Goal: Find specific page/section: Find specific page/section

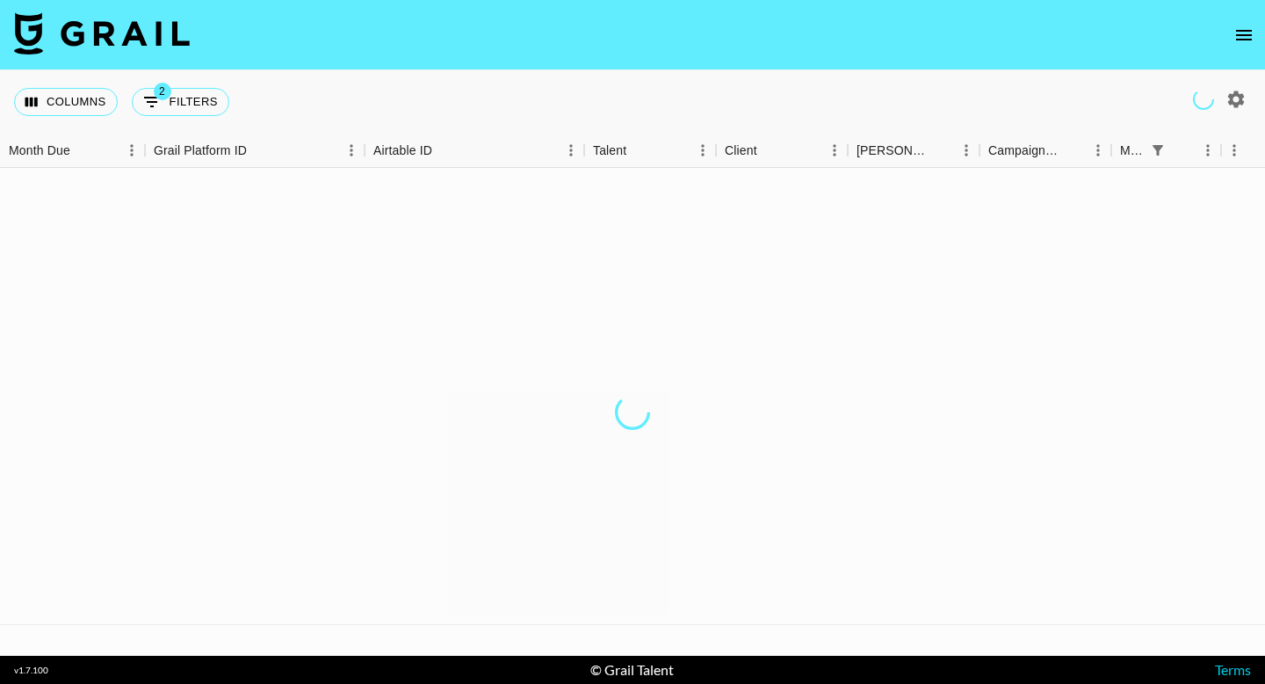
click at [1244, 38] on icon "open drawer" at bounding box center [1244, 35] width 21 height 21
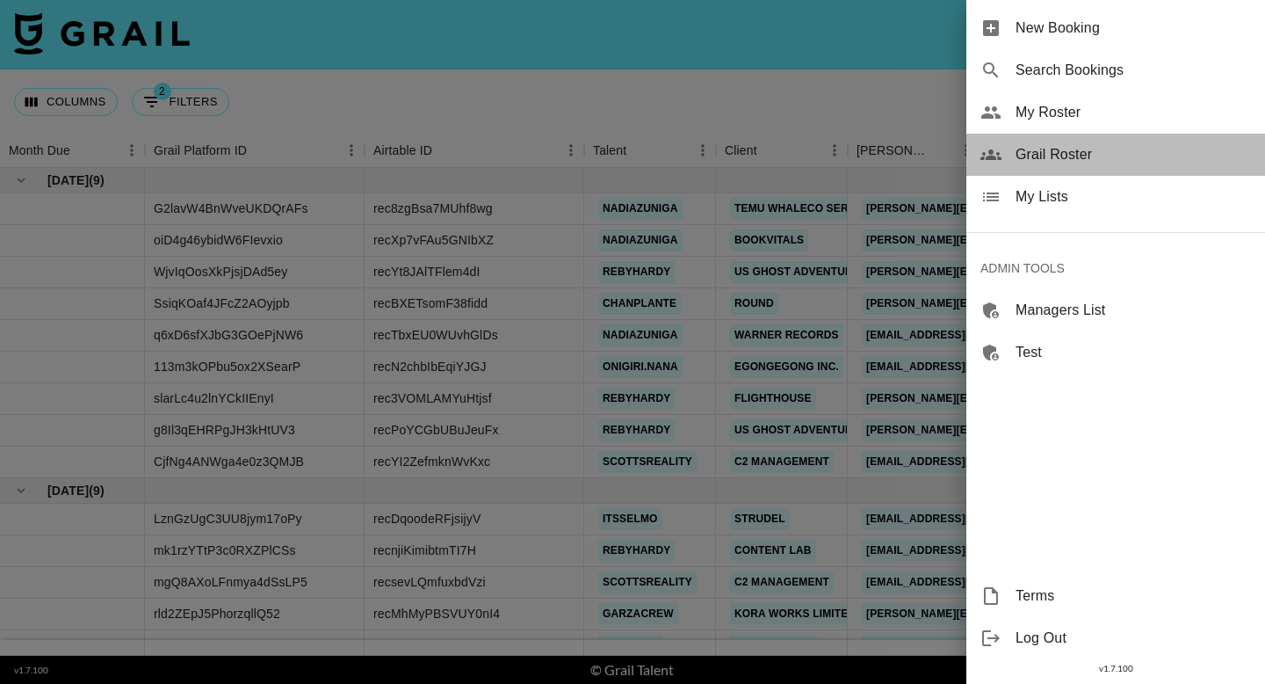
click at [1103, 157] on span "Grail Roster" at bounding box center [1133, 154] width 235 height 21
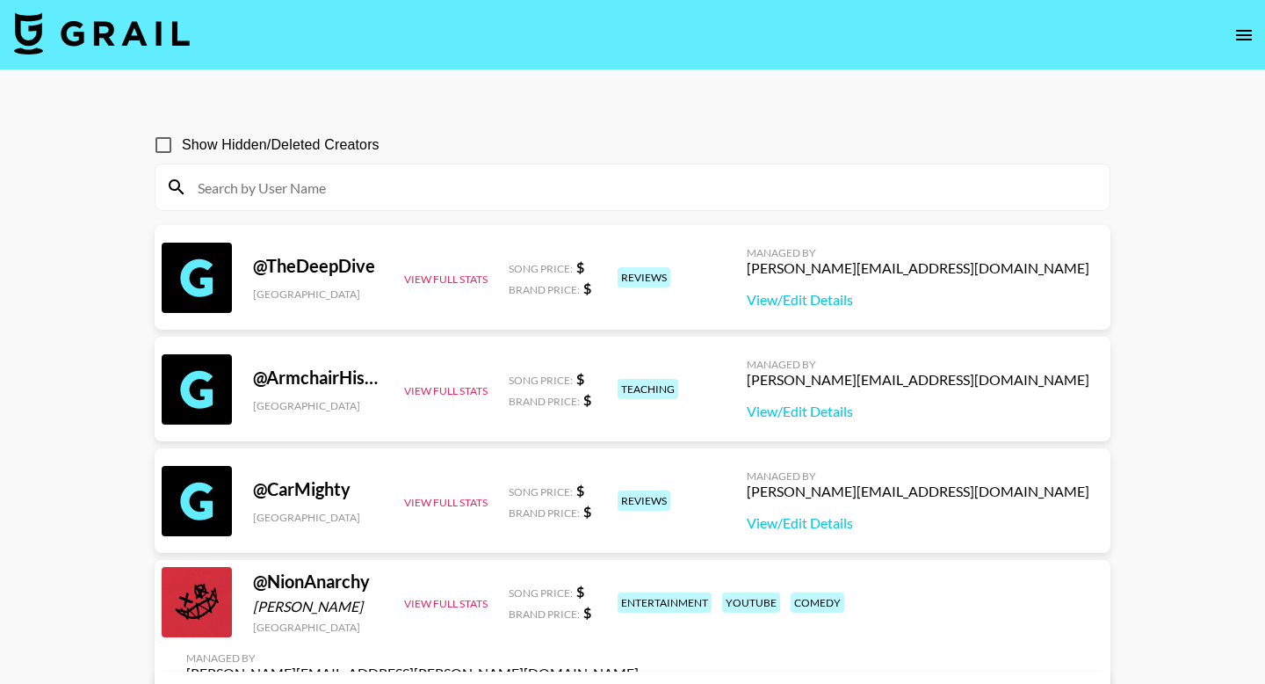
click at [692, 185] on input at bounding box center [643, 187] width 912 height 28
paste input "Brenna Heim"
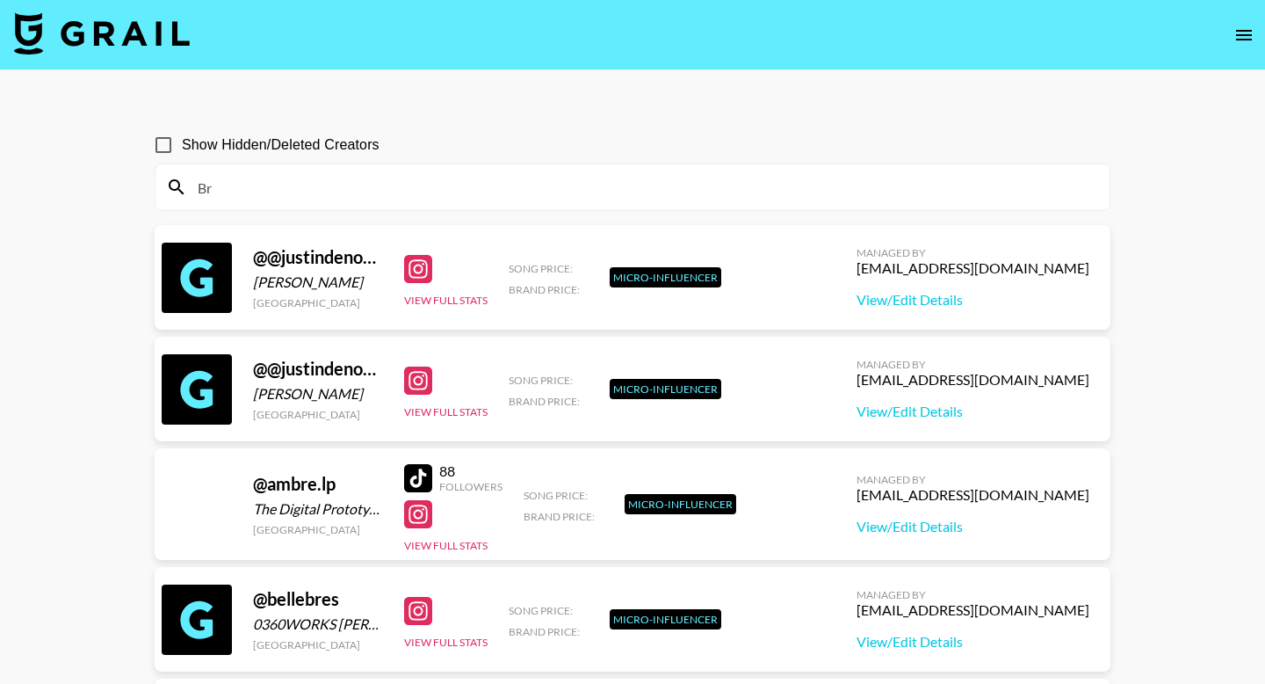
type input "B"
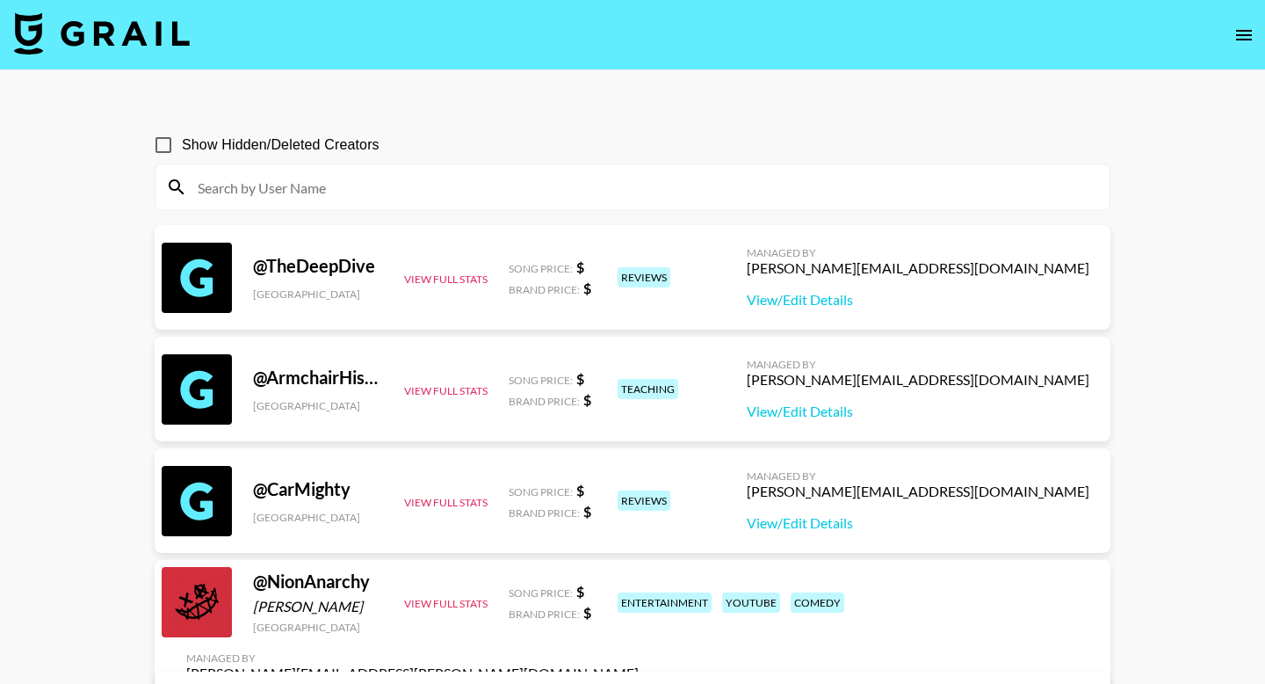
click at [434, 182] on input at bounding box center [643, 187] width 912 height 28
paste input "breannaaheim"
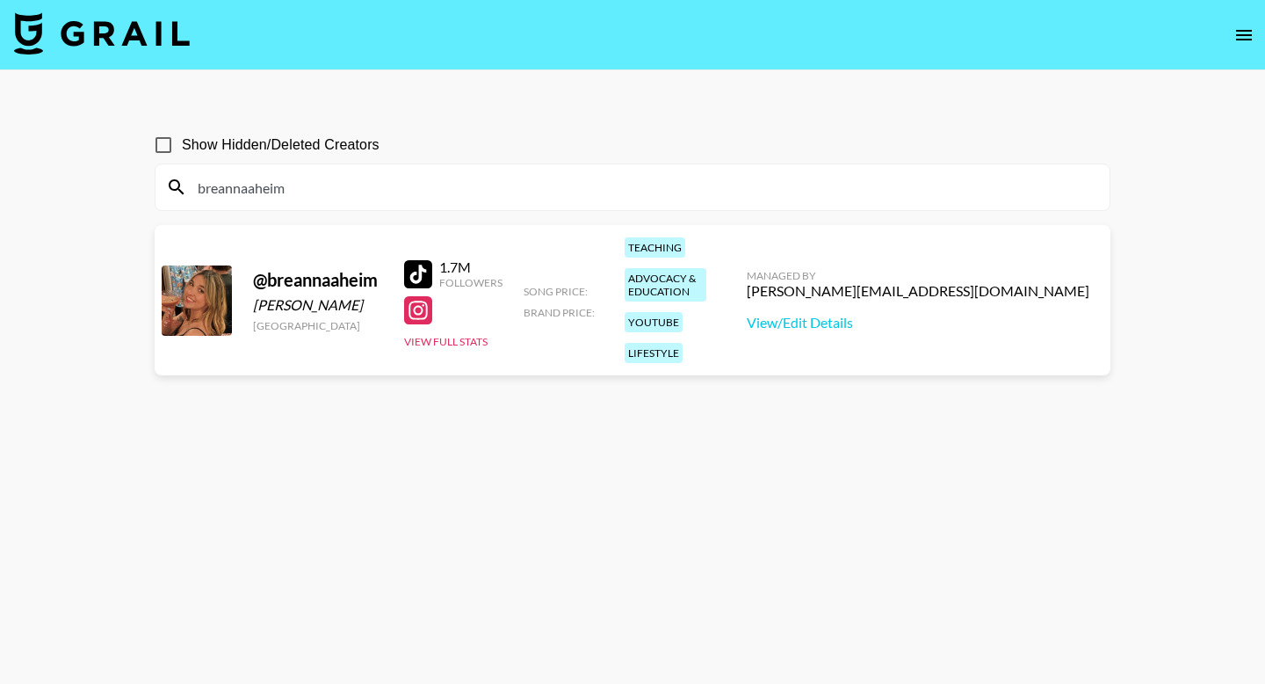
click at [487, 204] on div "breannaaheim" at bounding box center [633, 187] width 954 height 46
click at [481, 187] on input "breannaaheim" at bounding box center [643, 187] width 912 height 28
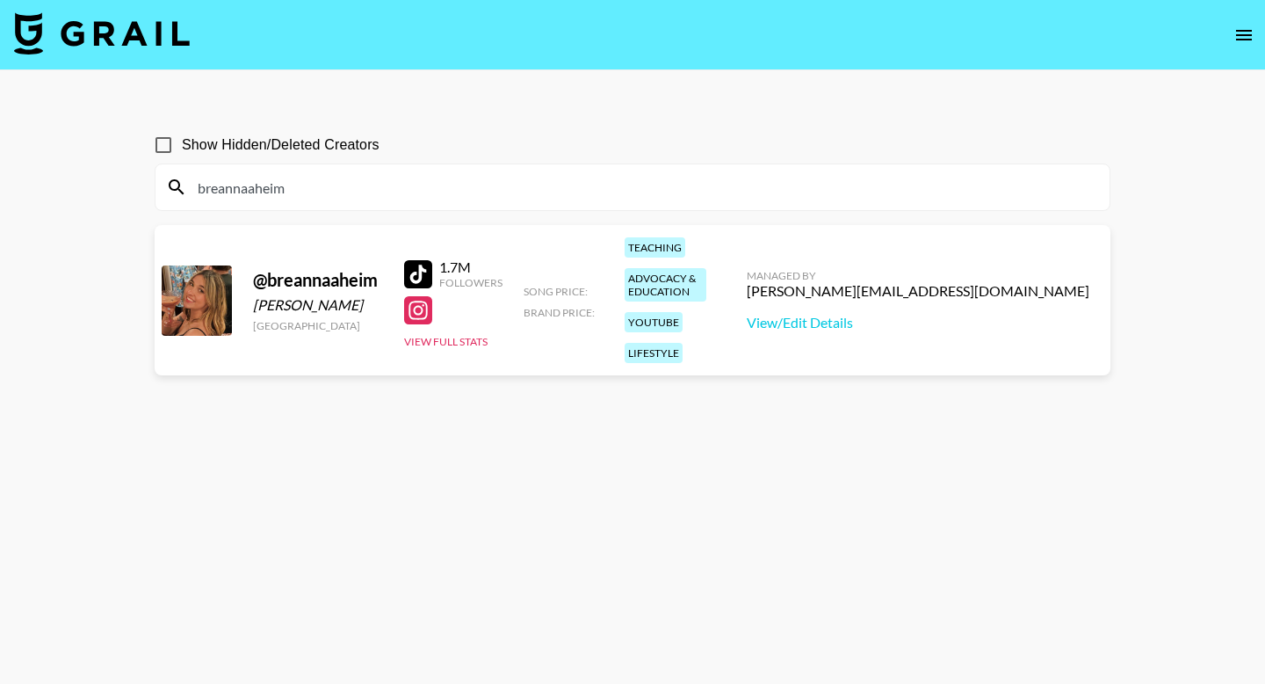
click at [481, 187] on input "breannaaheim" at bounding box center [643, 187] width 912 height 28
paste input "Jenny Dinovi /"
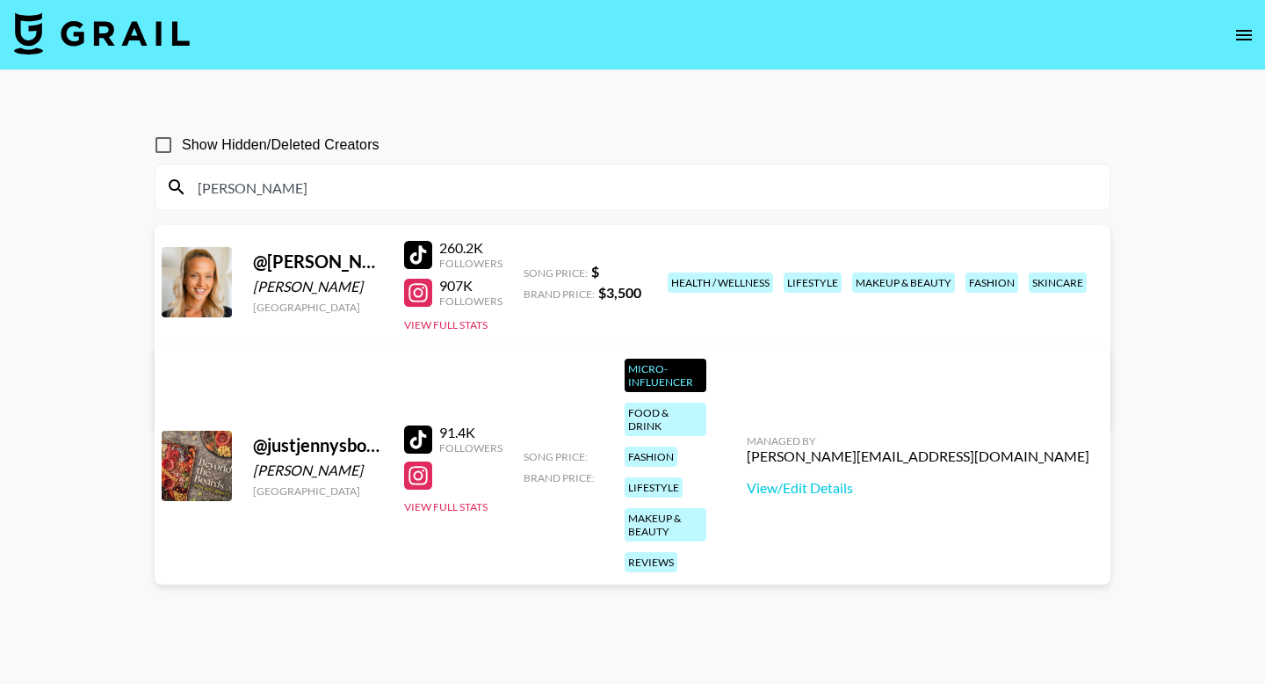
click at [273, 192] on input "Jenny" at bounding box center [643, 187] width 912 height 28
paste input "oe Vulpis"
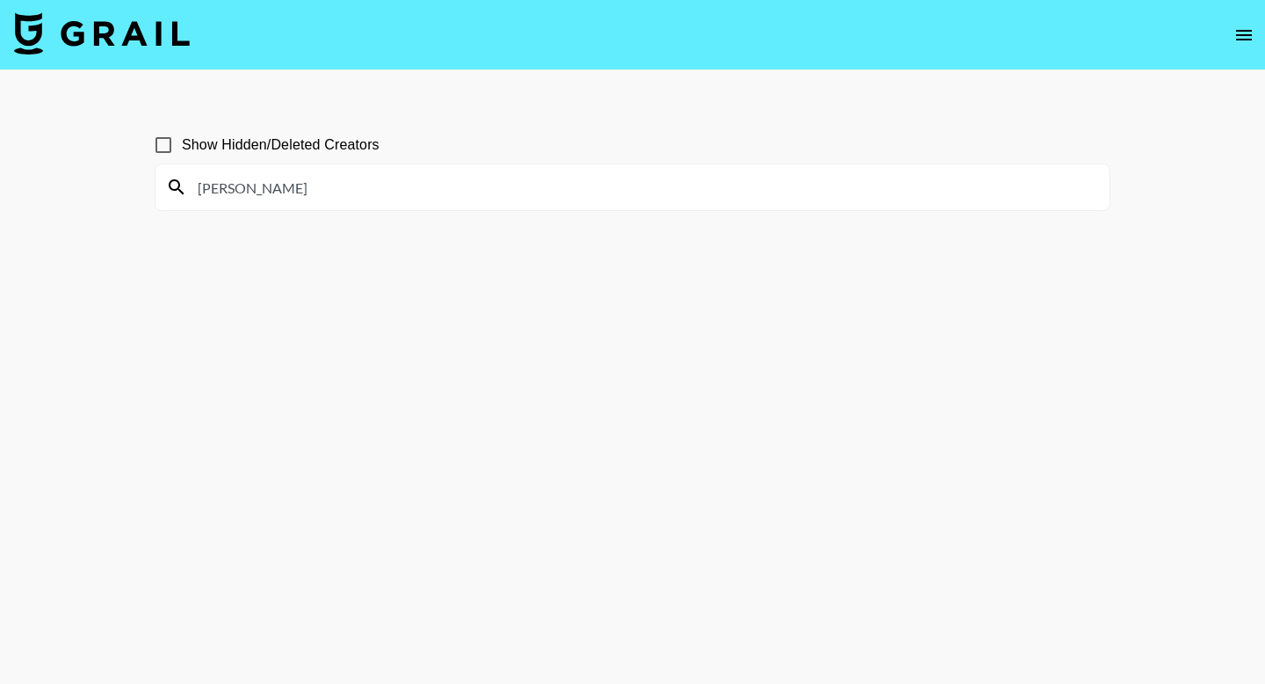
click at [224, 192] on input "Joe Vulpis" at bounding box center [643, 187] width 912 height 28
drag, startPoint x: 249, startPoint y: 192, endPoint x: 249, endPoint y: 176, distance: 15.8
click at [249, 192] on input "Vulpis" at bounding box center [643, 187] width 912 height 28
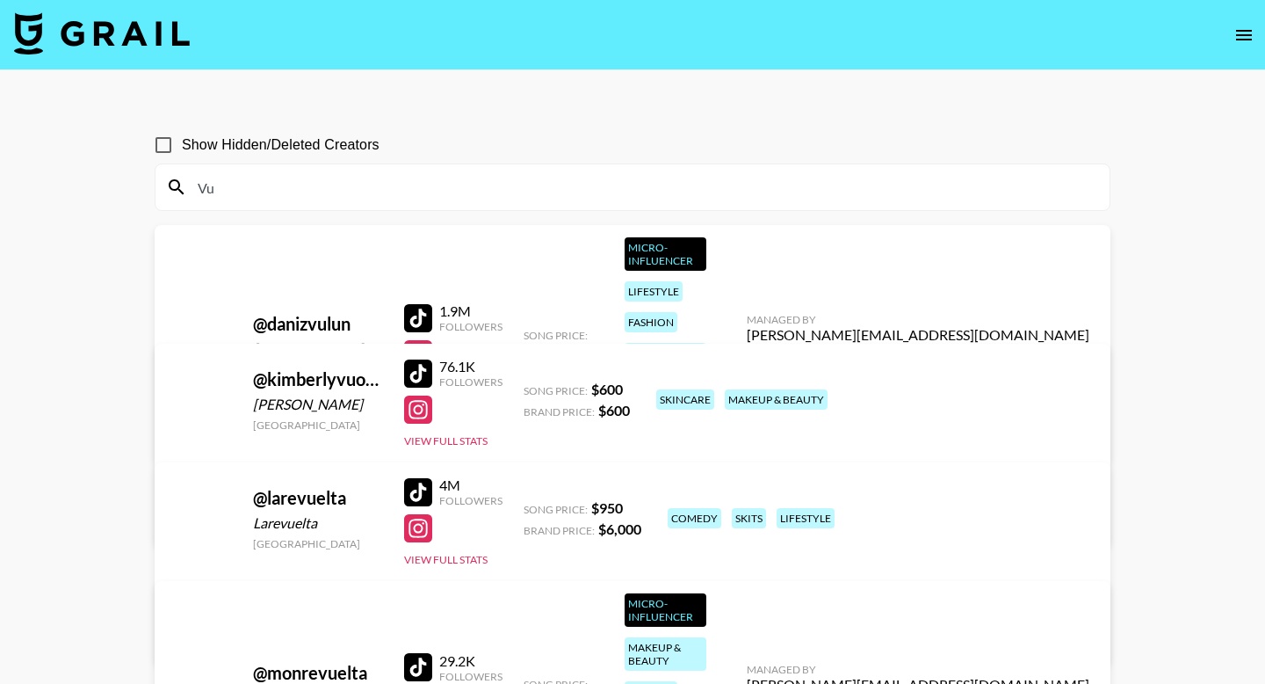
type input "V"
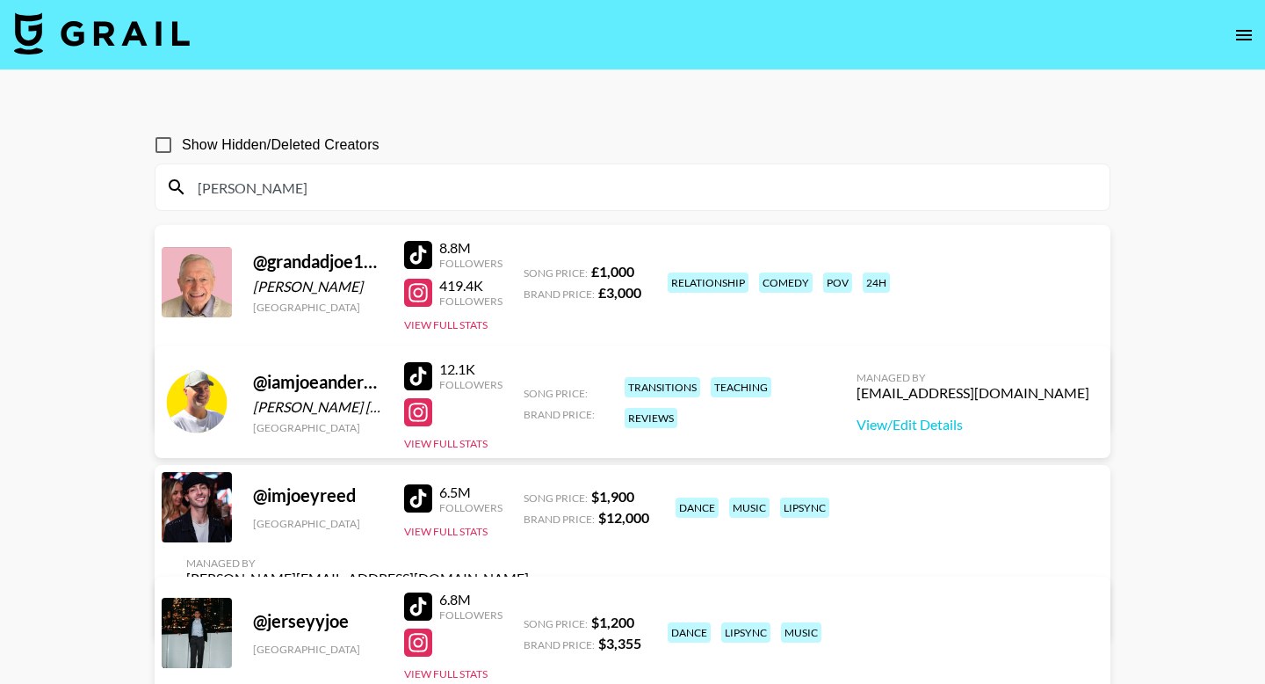
click at [459, 185] on input "joe" at bounding box center [643, 187] width 912 height 28
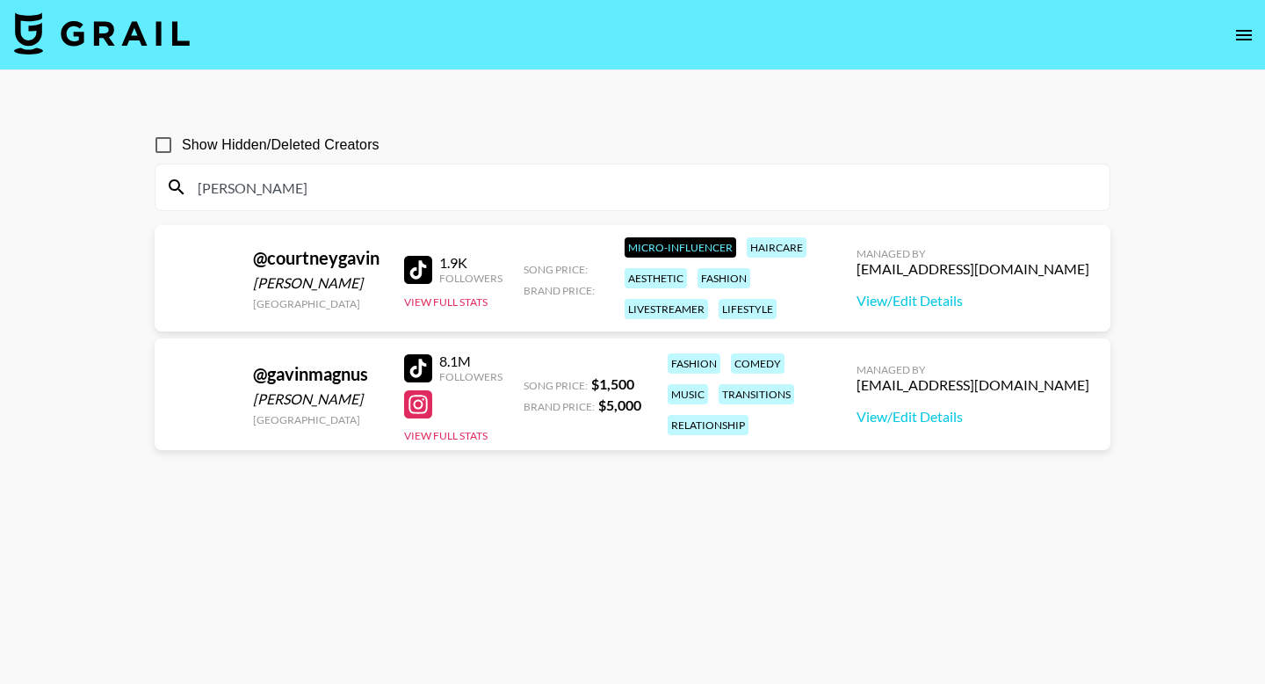
type input "gavin"
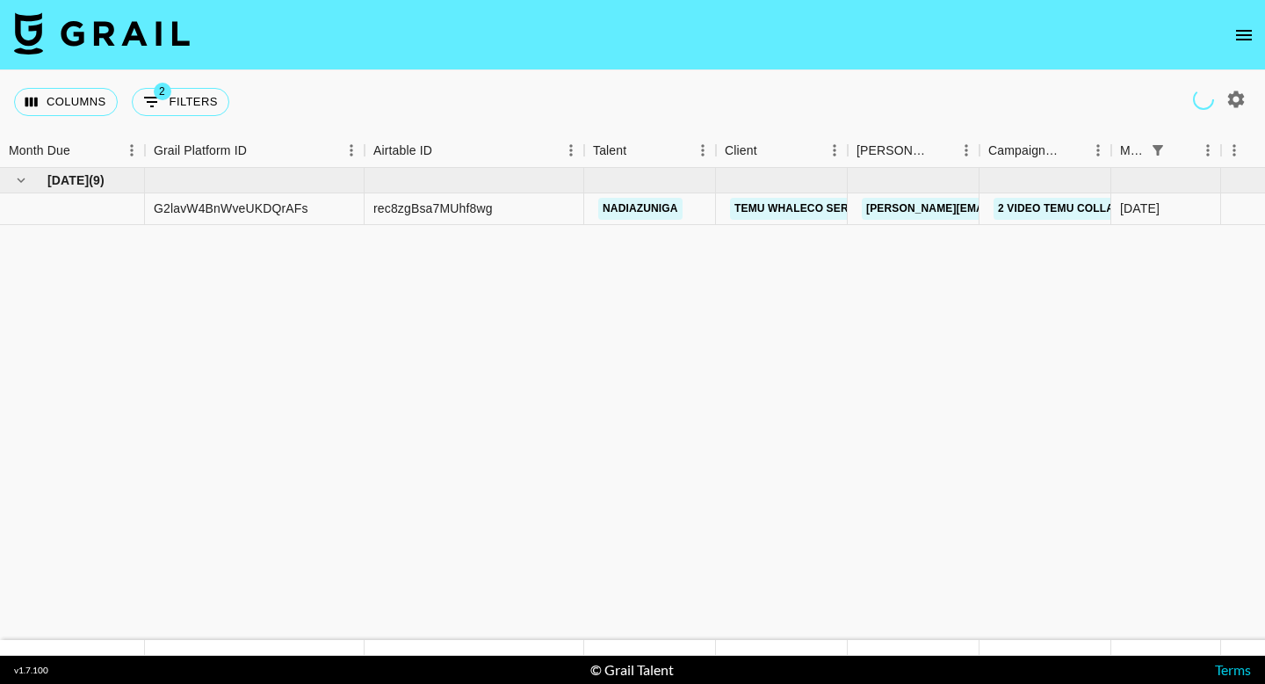
click at [1250, 31] on icon "open drawer" at bounding box center [1244, 35] width 21 height 21
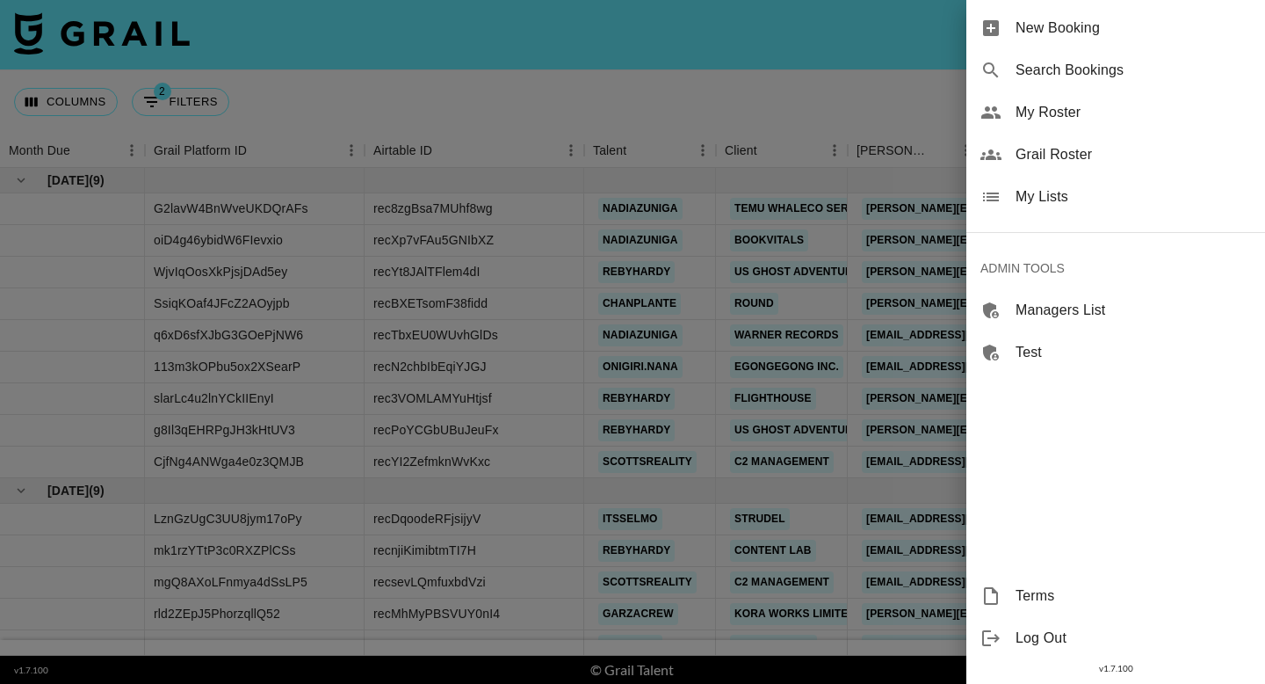
click at [1080, 149] on span "Grail Roster" at bounding box center [1133, 154] width 235 height 21
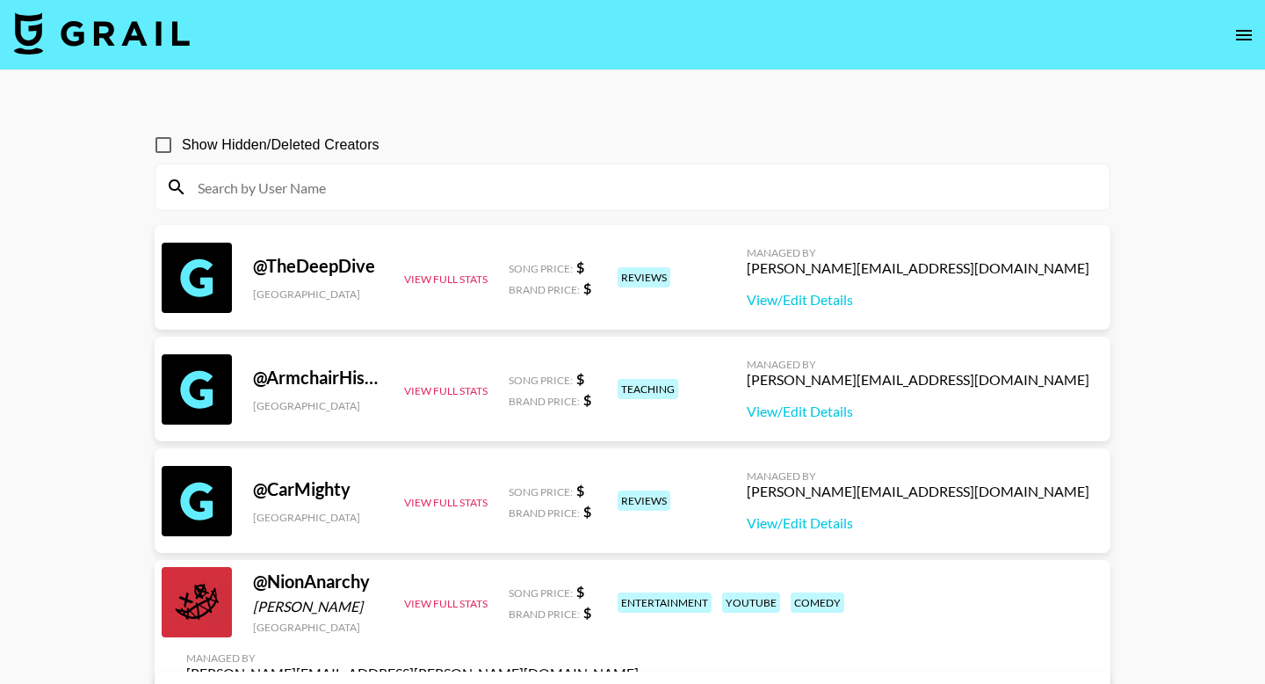
click at [411, 203] on div at bounding box center [633, 187] width 954 height 46
click at [401, 189] on input at bounding box center [643, 187] width 912 height 28
paste input "chizi.a"
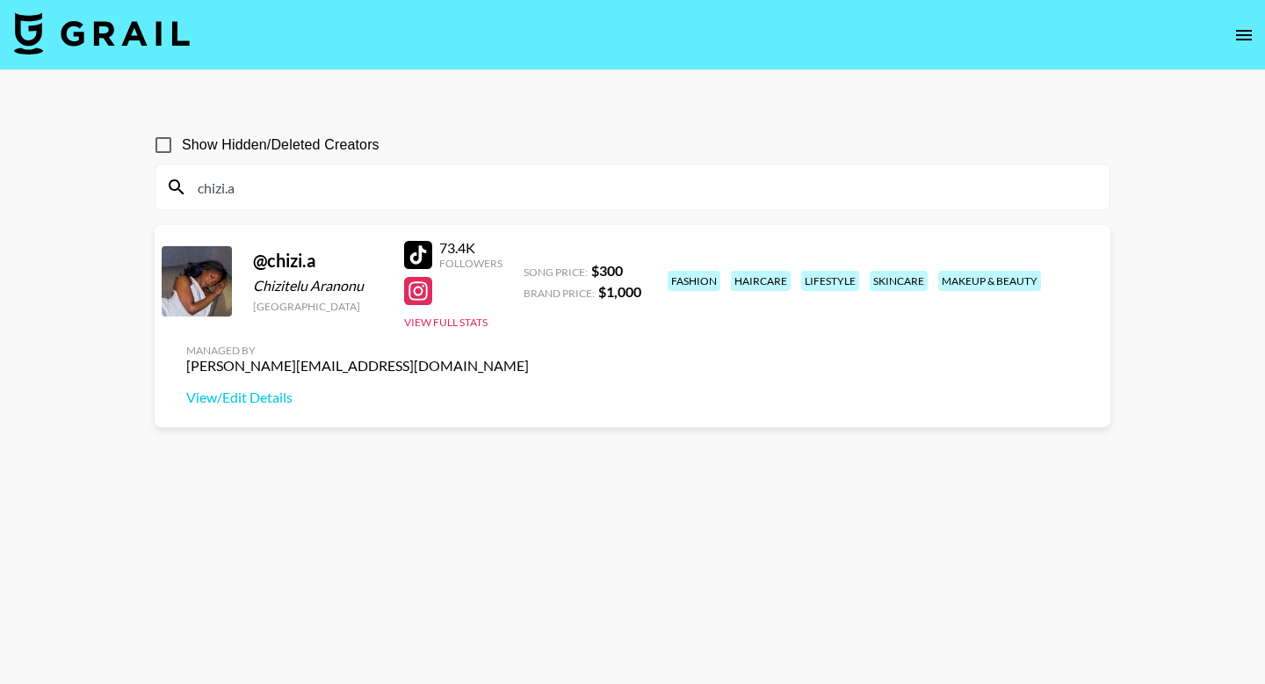
type input "chizi.a"
